Goal: Information Seeking & Learning: Learn about a topic

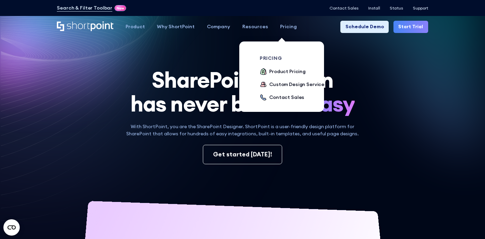
click at [276, 31] on link "Pricing" at bounding box center [288, 27] width 29 height 12
click at [273, 86] on div "Custom Design Service" at bounding box center [296, 84] width 55 height 7
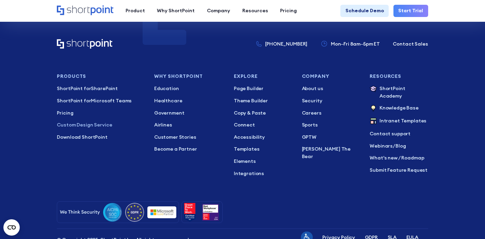
scroll to position [2820, 0]
